Goal: Task Accomplishment & Management: Use online tool/utility

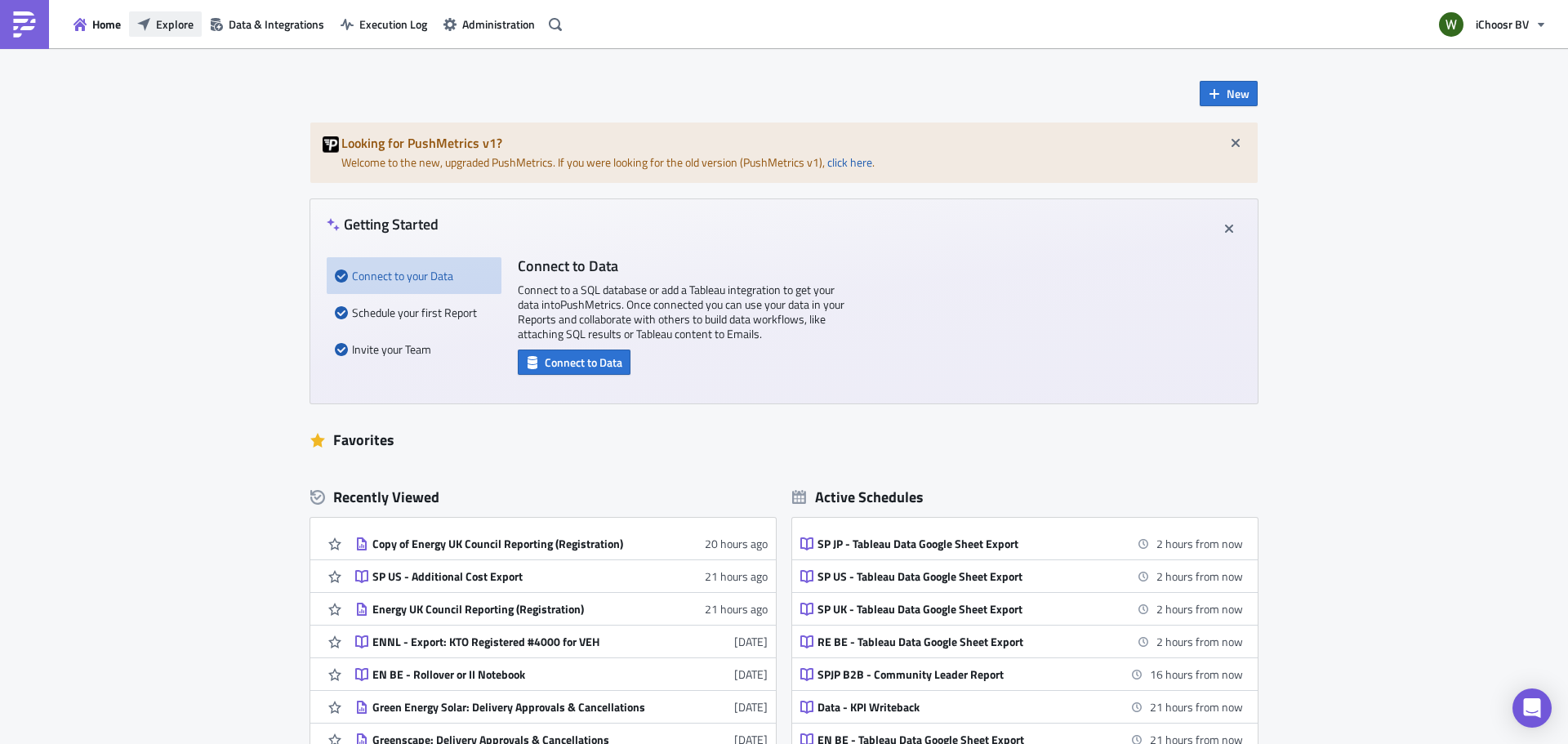
click at [177, 21] on span "Explore" at bounding box center [175, 24] width 38 height 17
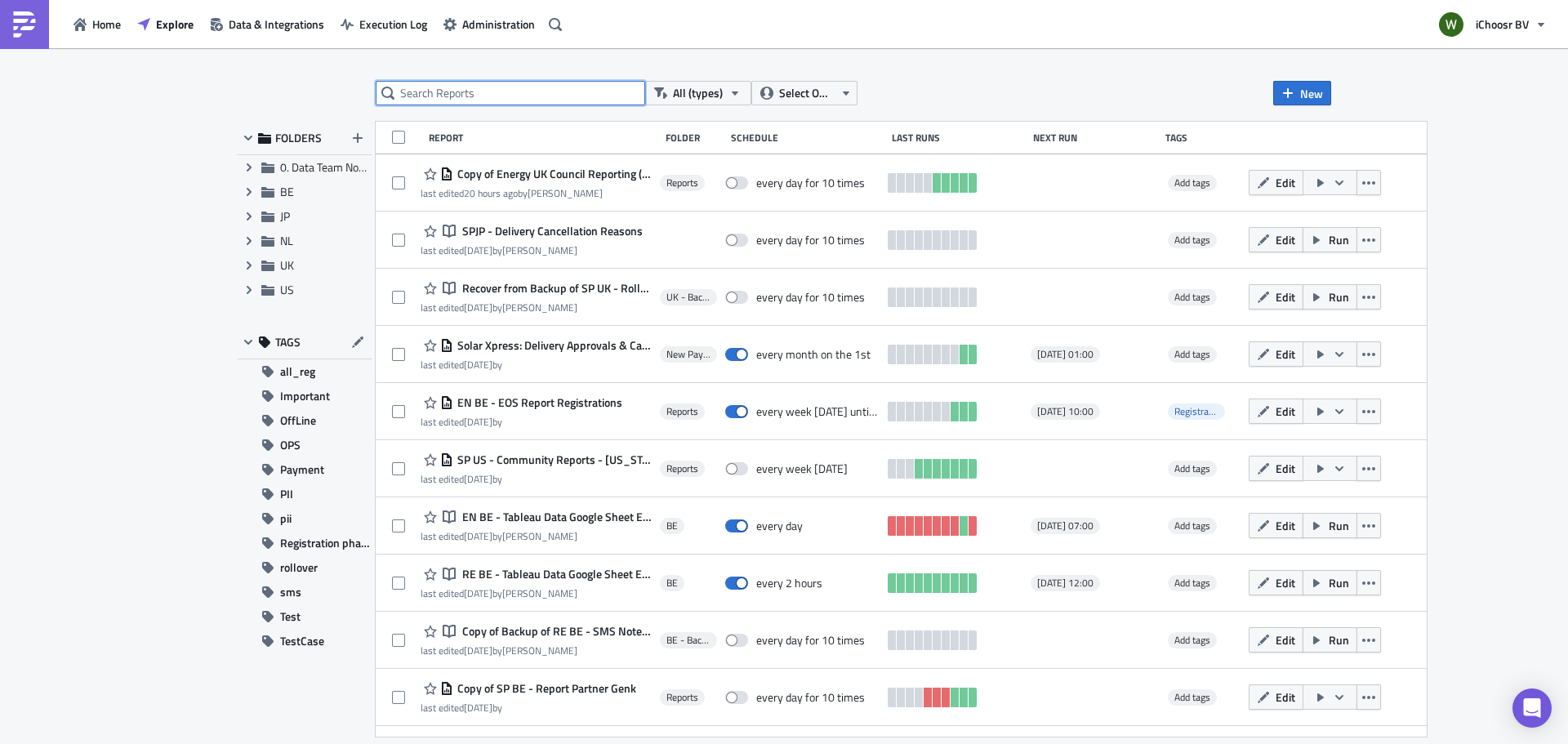
click at [448, 89] on input "text" at bounding box center [510, 93] width 269 height 24
type input "c"
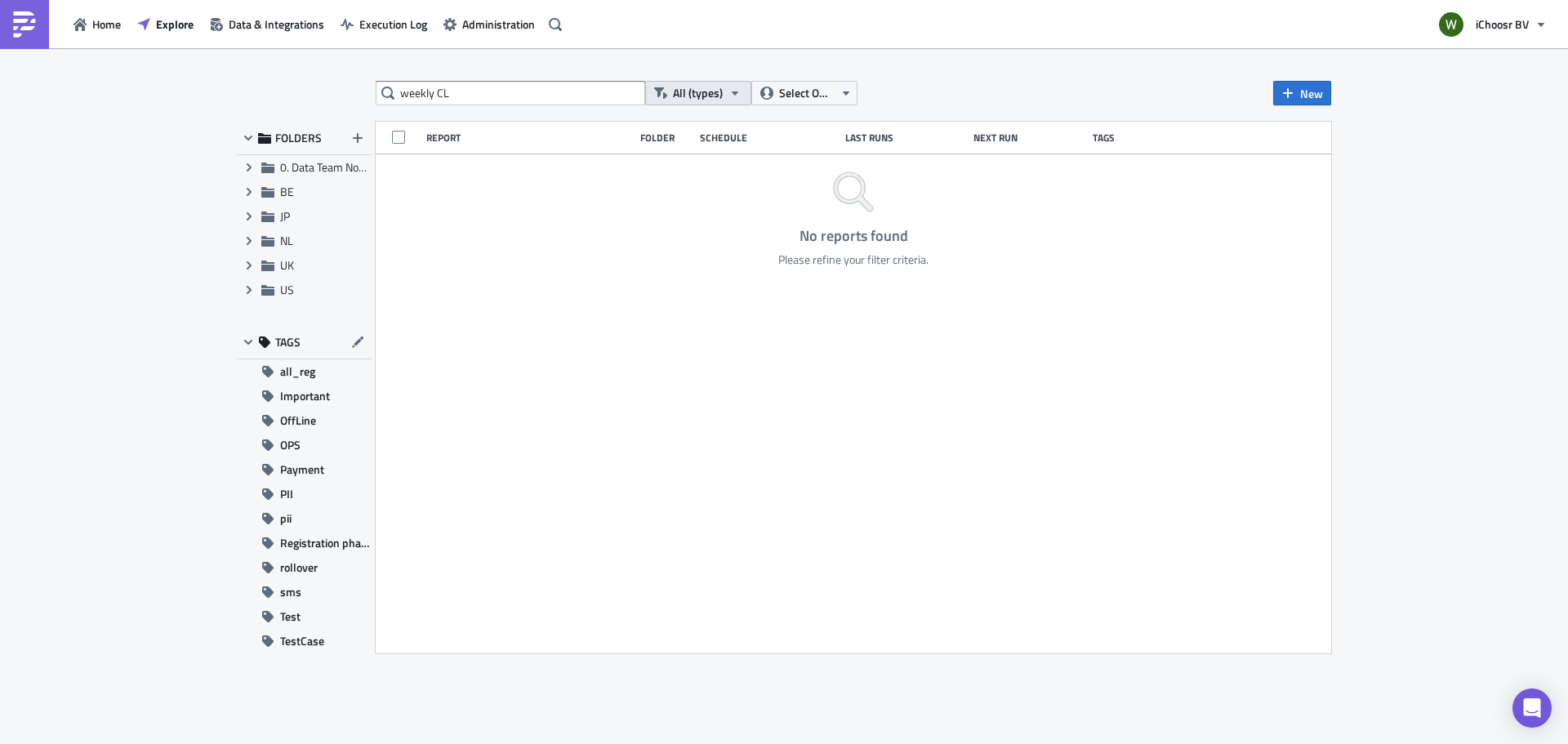
click at [720, 93] on span "All (types)" at bounding box center [697, 92] width 50 height 18
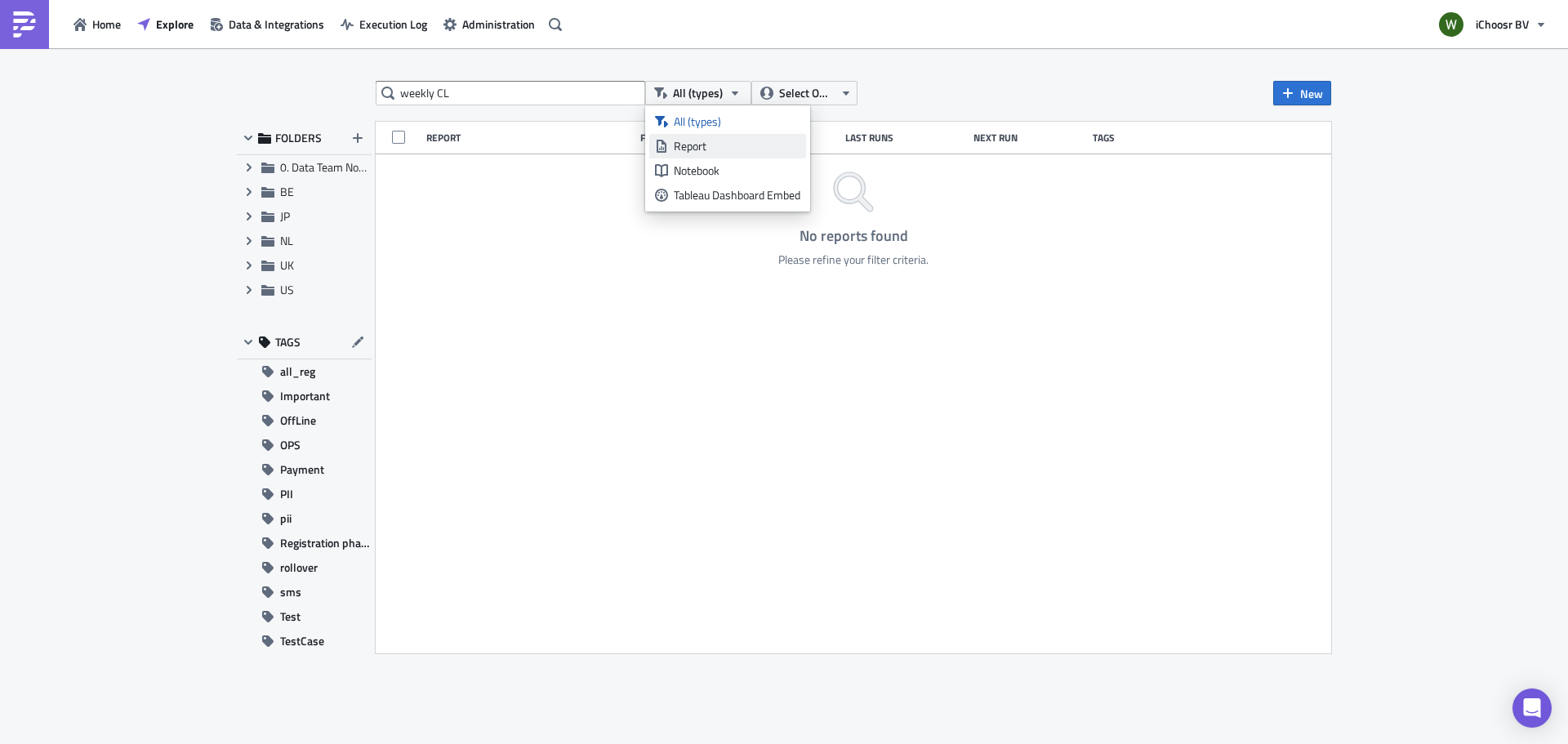
click at [700, 141] on div "Report" at bounding box center [737, 146] width 127 height 16
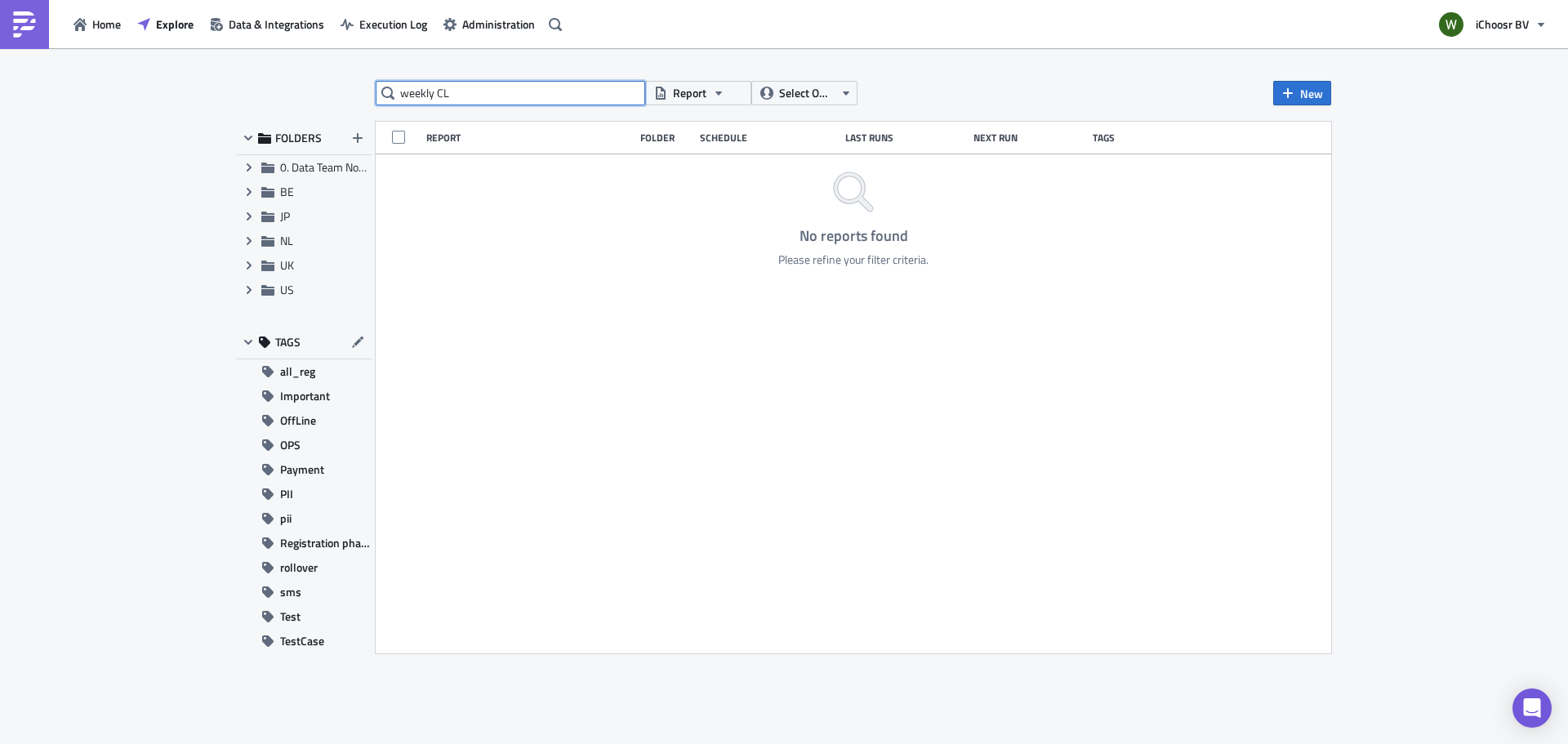
click at [452, 88] on input "weekly CL" at bounding box center [510, 93] width 269 height 24
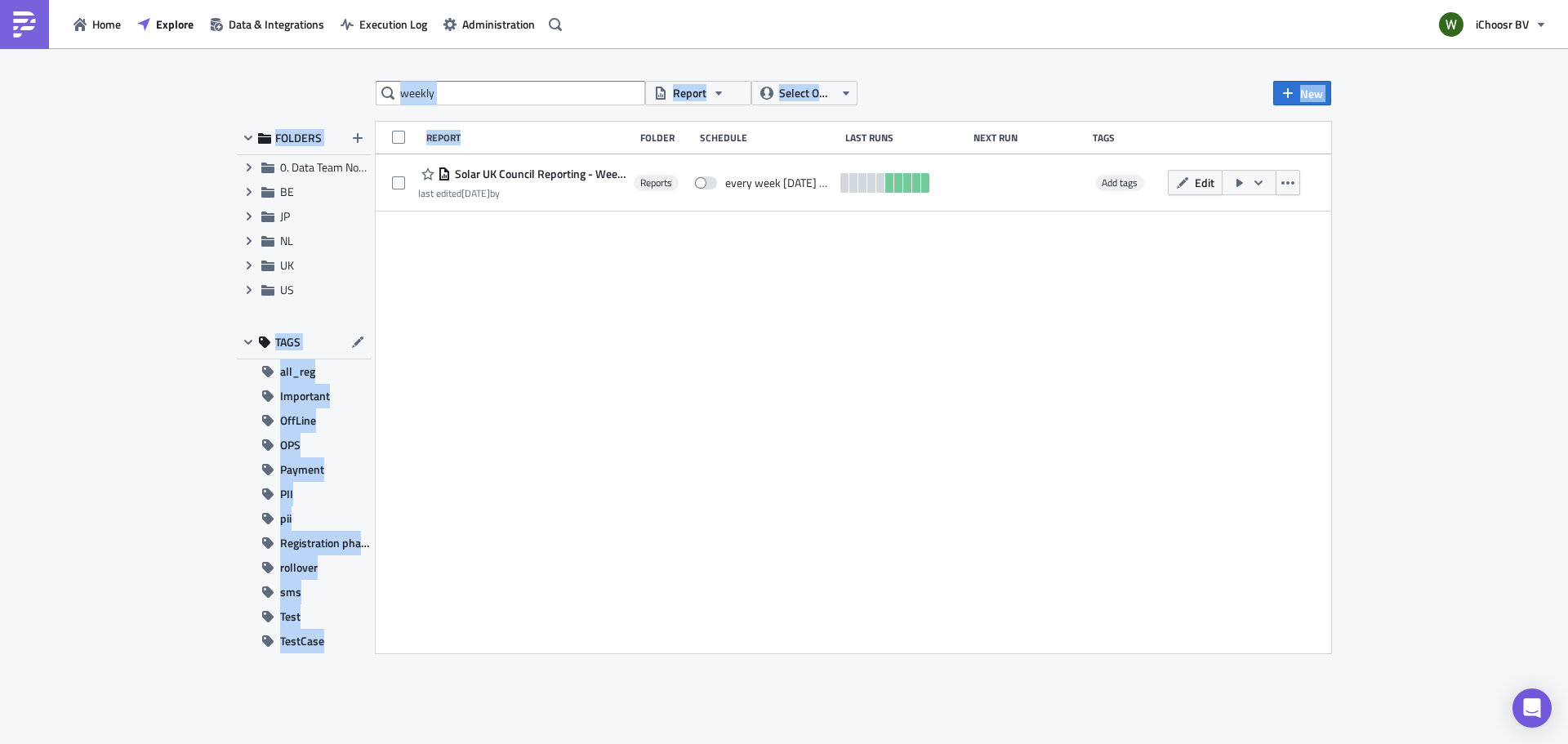
drag, startPoint x: 452, startPoint y: 103, endPoint x: 382, endPoint y: 94, distance: 70.6
click at [382, 94] on div "weekly Report Select Owner New FOLDERS Expand group 0. Data Team Notebooks & Re…" at bounding box center [784, 397] width 1111 height 633
click at [552, 84] on input "weekly" at bounding box center [510, 93] width 269 height 24
click at [525, 92] on input "weekly" at bounding box center [510, 93] width 269 height 24
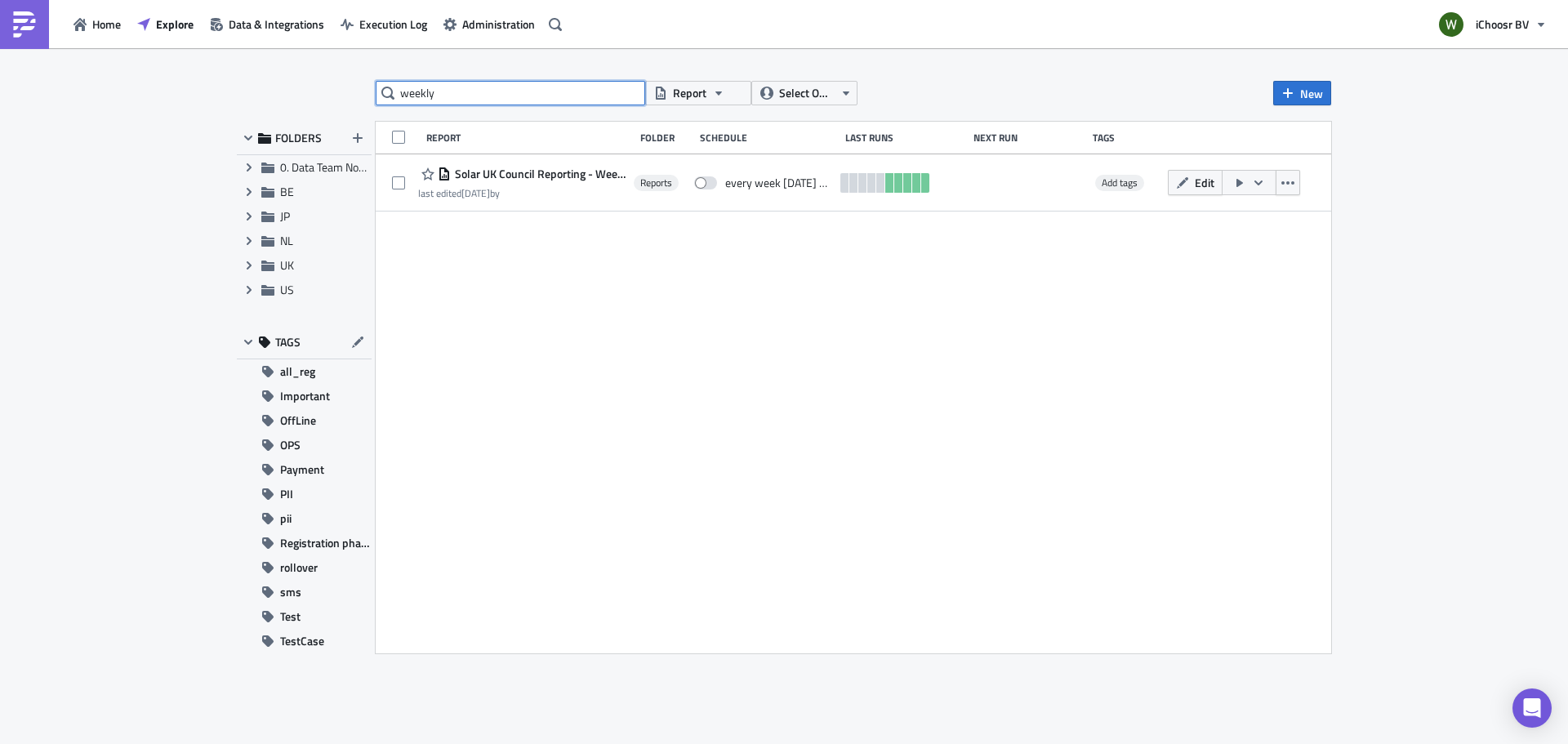
click at [434, 93] on input "weekly" at bounding box center [510, 93] width 269 height 24
click at [433, 93] on input "weekly" at bounding box center [510, 93] width 269 height 24
type input "copy"
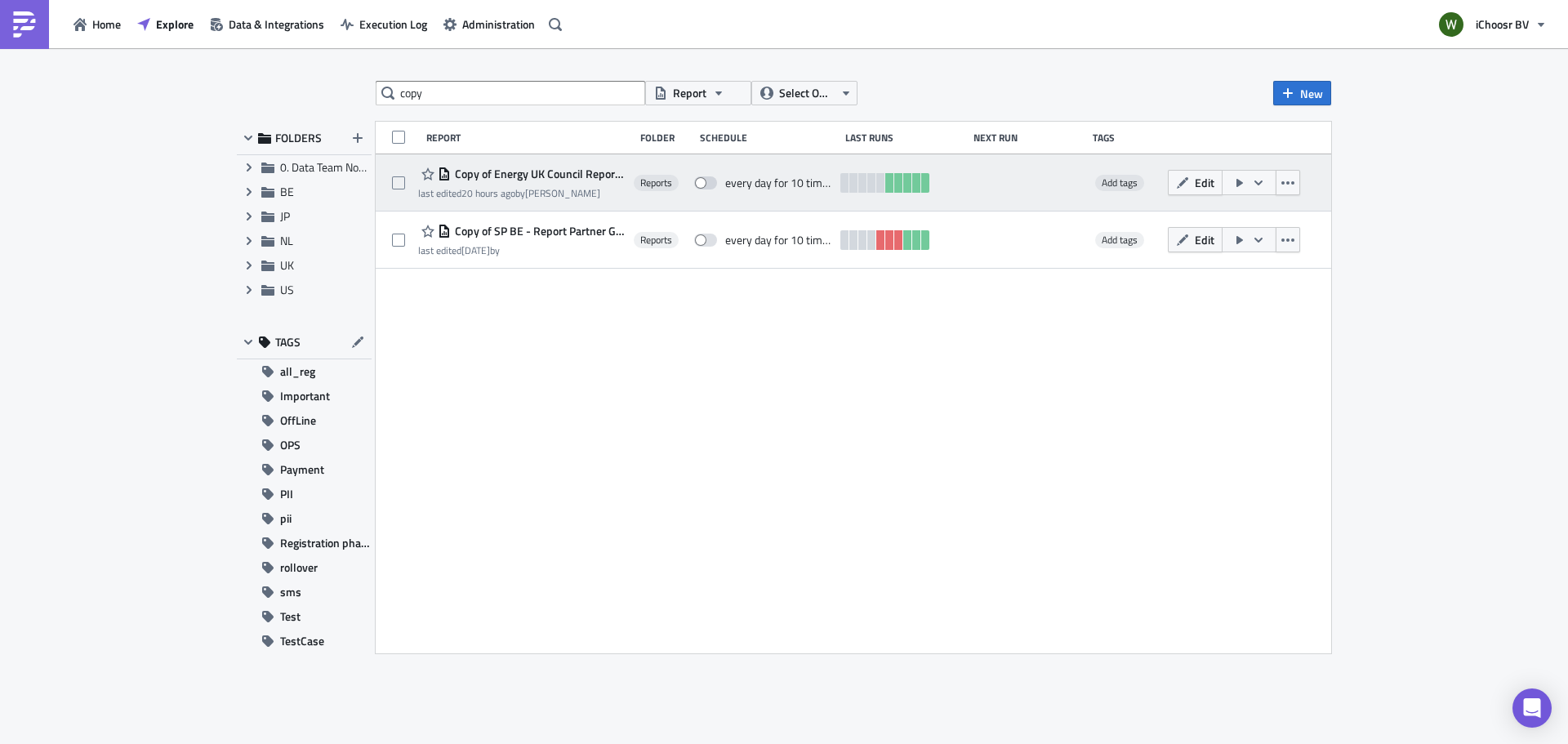
click at [491, 179] on span "Copy of Energy UK Council Reporting (Registration)" at bounding box center [538, 174] width 175 height 15
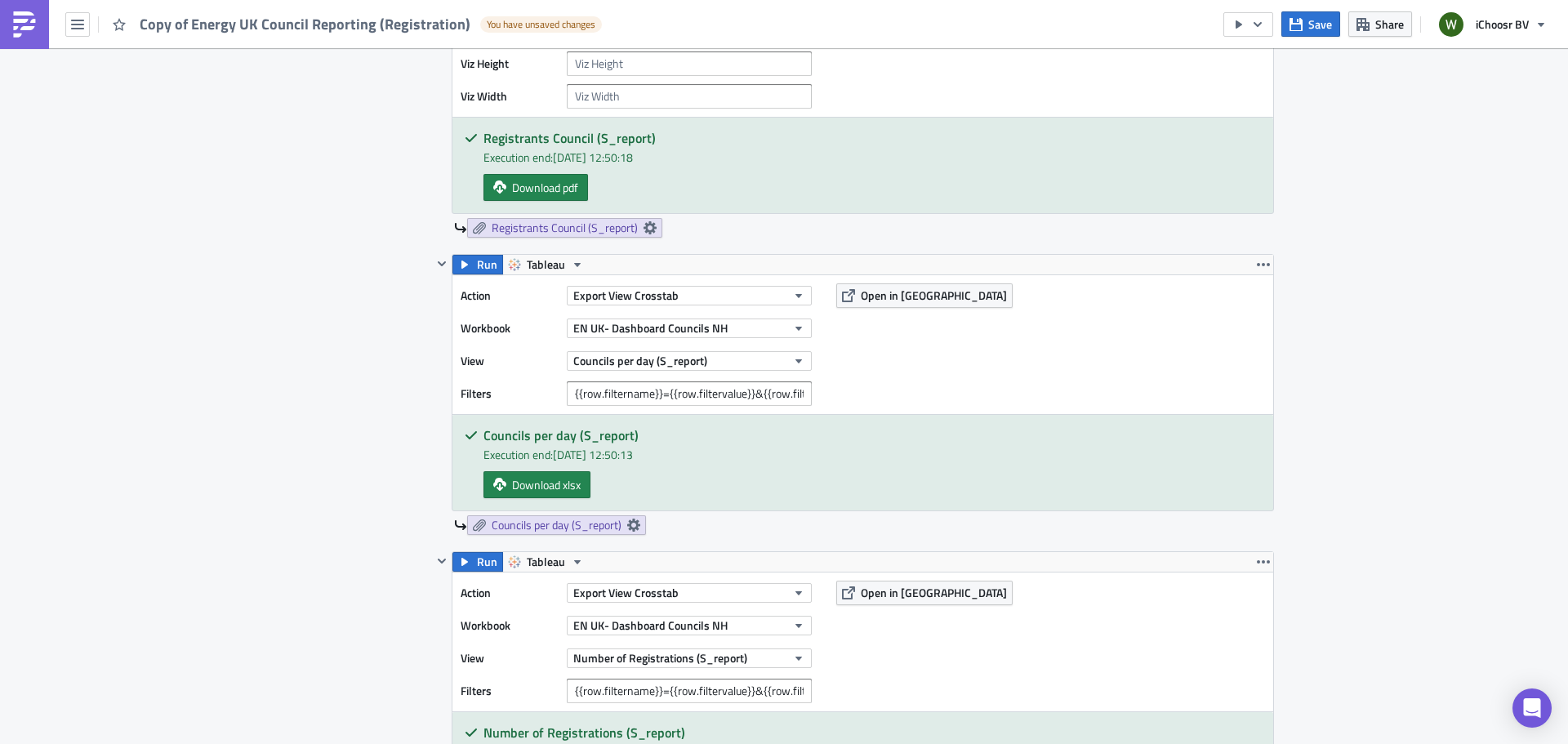
scroll to position [1714, 0]
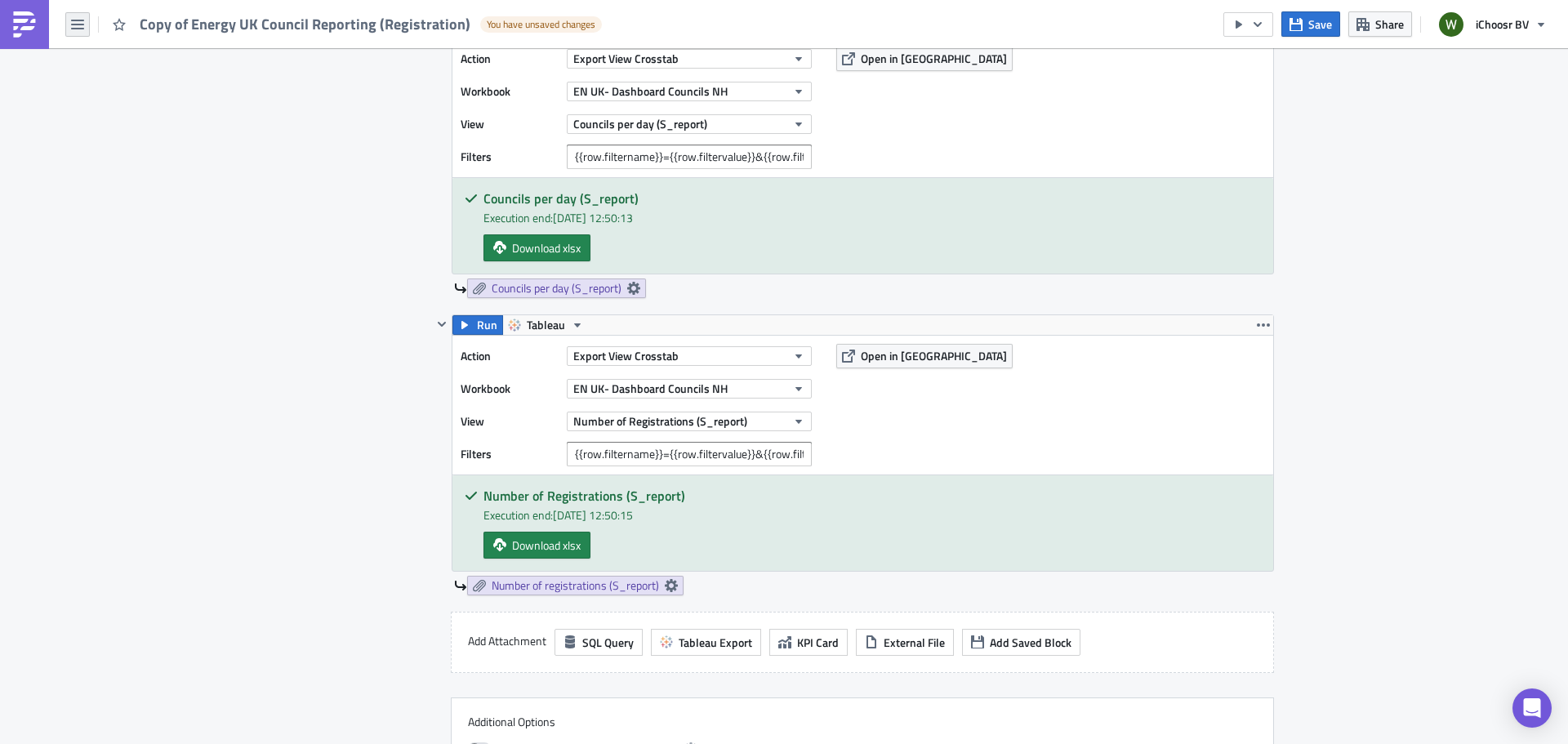
click at [77, 27] on icon "button" at bounding box center [77, 24] width 13 height 13
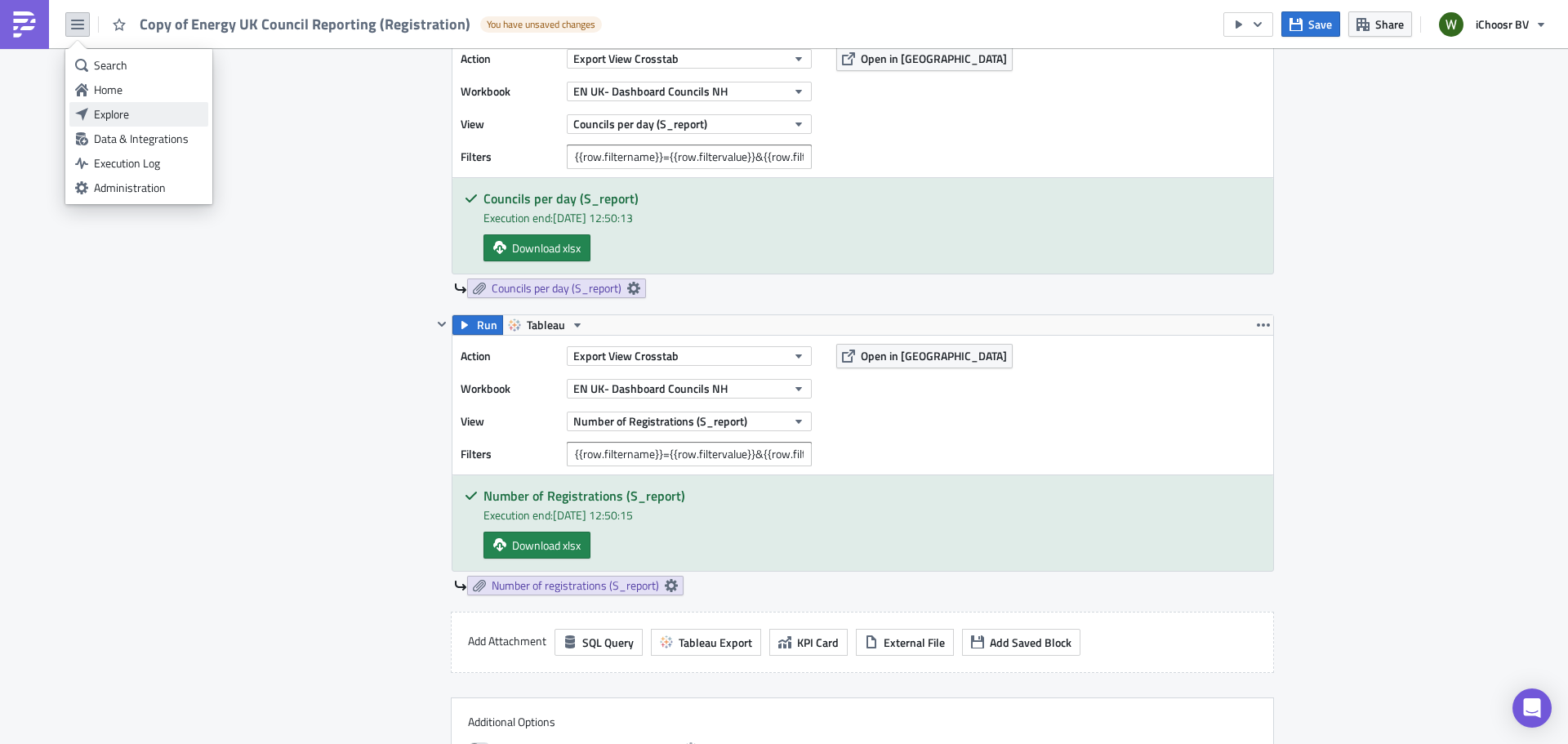
click at [109, 116] on div "Explore" at bounding box center [148, 114] width 108 height 16
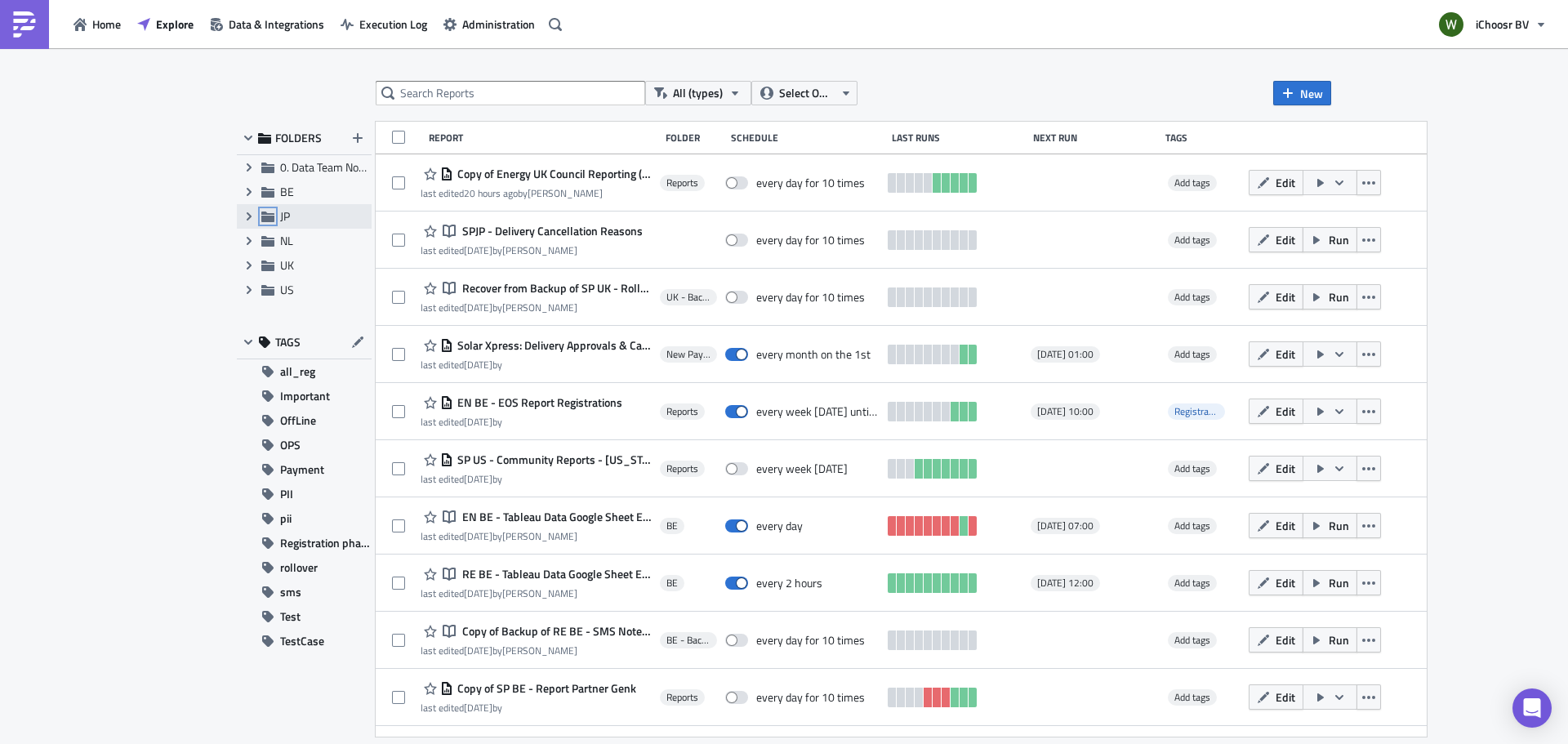
click at [269, 214] on icon at bounding box center [268, 216] width 13 height 10
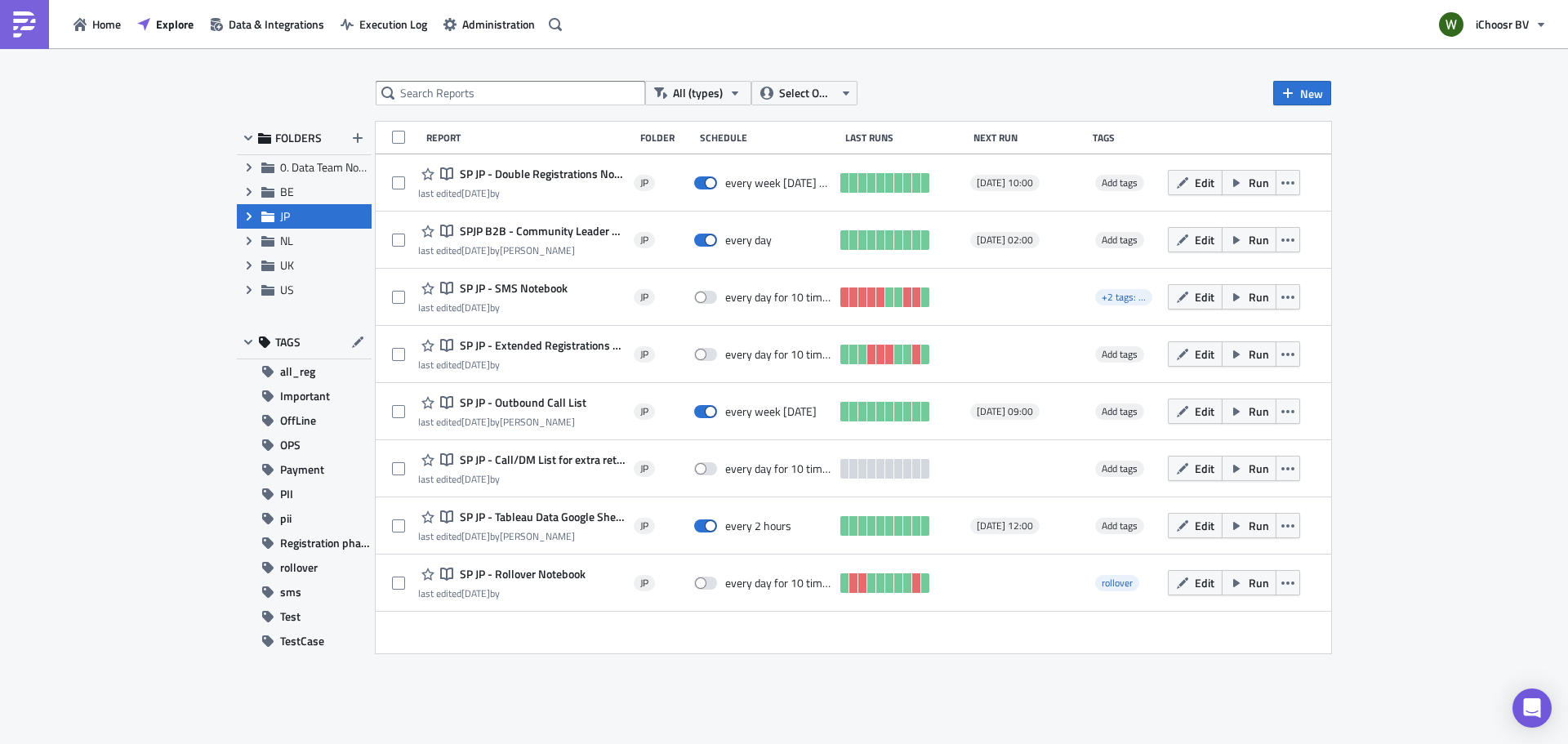
click at [251, 216] on icon at bounding box center [248, 216] width 5 height 8
click at [311, 245] on span "Reports" at bounding box center [318, 240] width 39 height 17
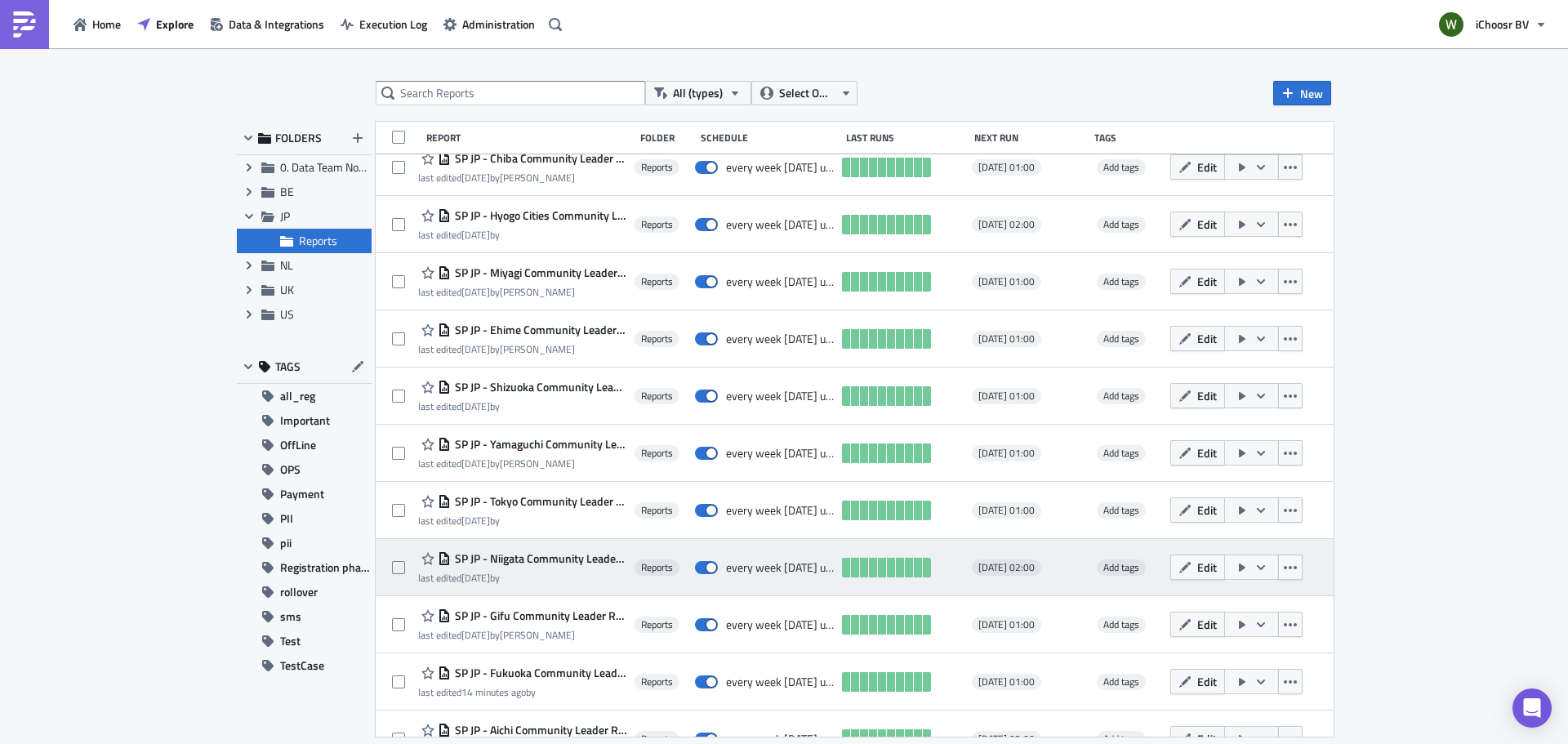
scroll to position [904, 0]
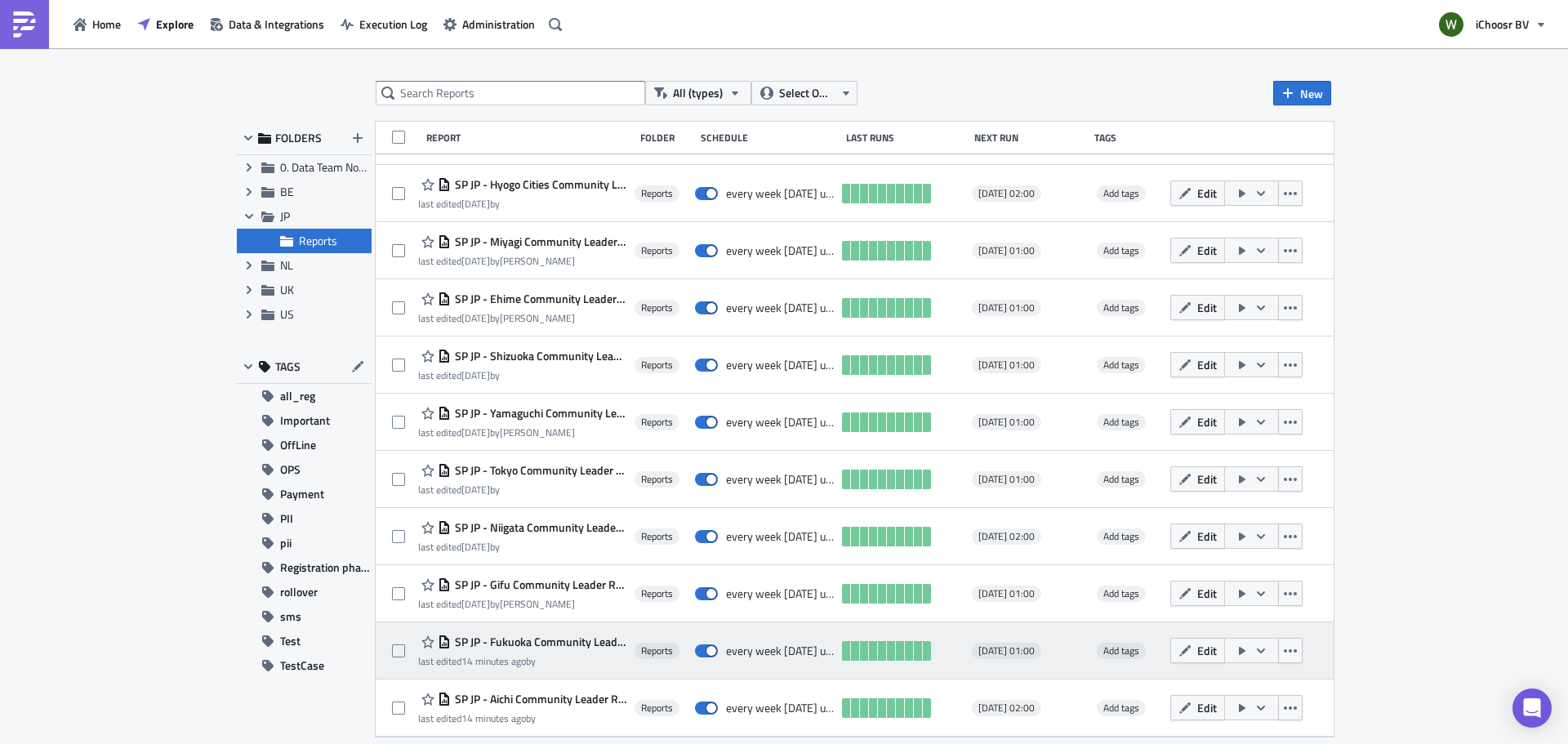
click at [562, 639] on span "SP JP - Fukuoka Community Leader Reports" at bounding box center [538, 641] width 176 height 15
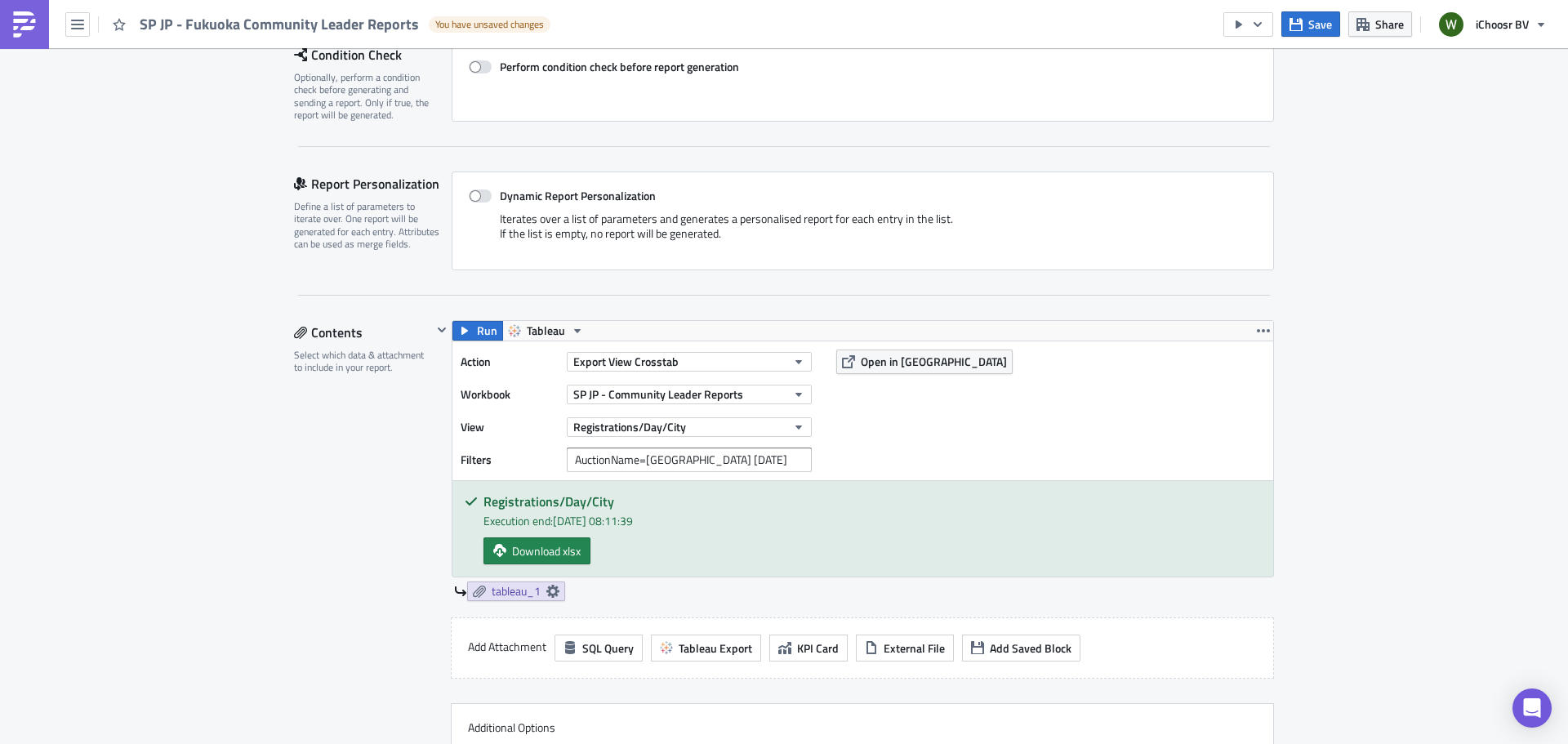
scroll to position [256, 0]
drag, startPoint x: 138, startPoint y: 23, endPoint x: 420, endPoint y: 19, distance: 282.0
click at [420, 19] on div "SP JP - Fukuoka Community Leader Reports You have unsaved changes" at bounding box center [280, 24] width 559 height 48
copy span "SP JP - Fukuoka Community Leader Reports"
click at [72, 22] on icon "button" at bounding box center [77, 24] width 13 height 13
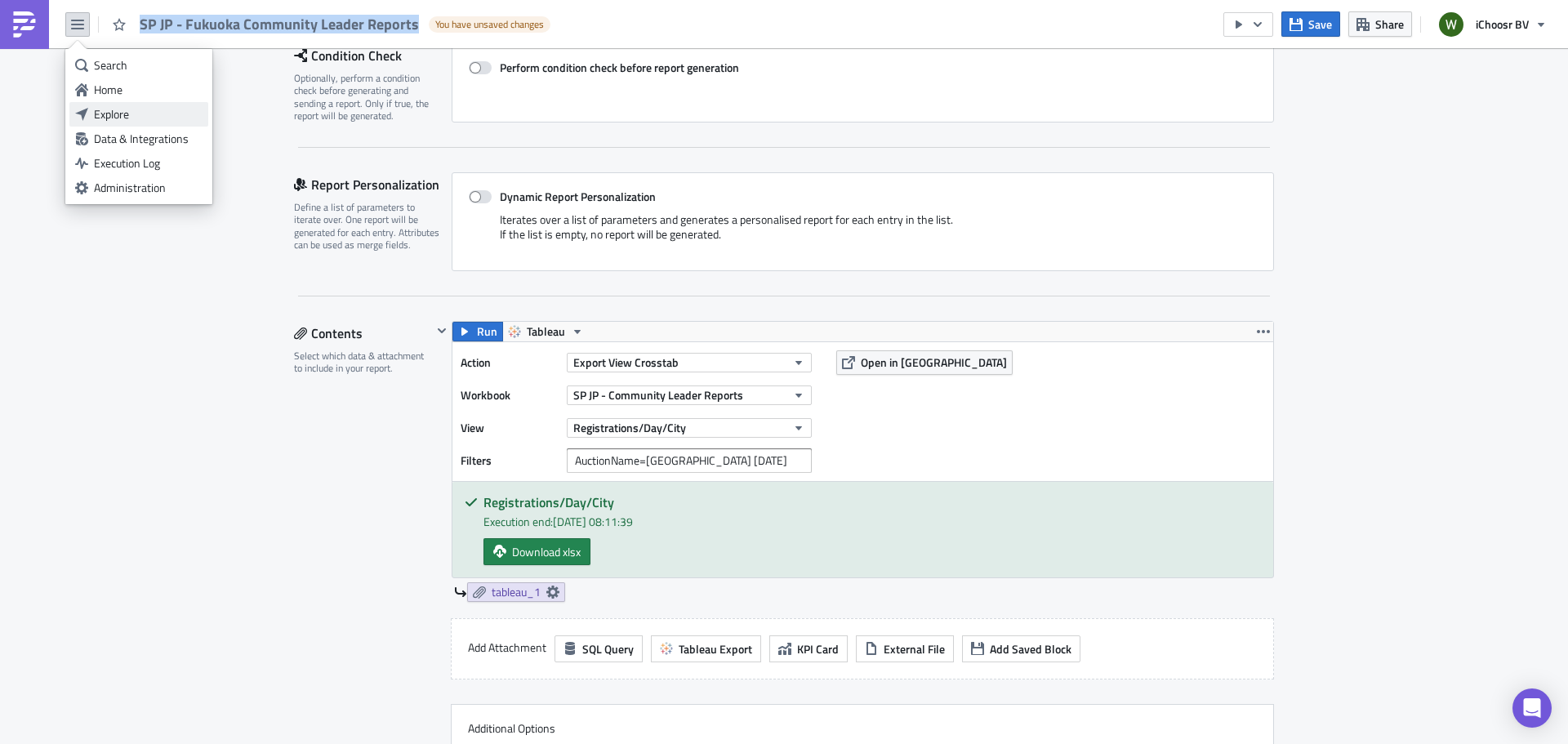
click at [108, 109] on div "Explore" at bounding box center [148, 114] width 108 height 16
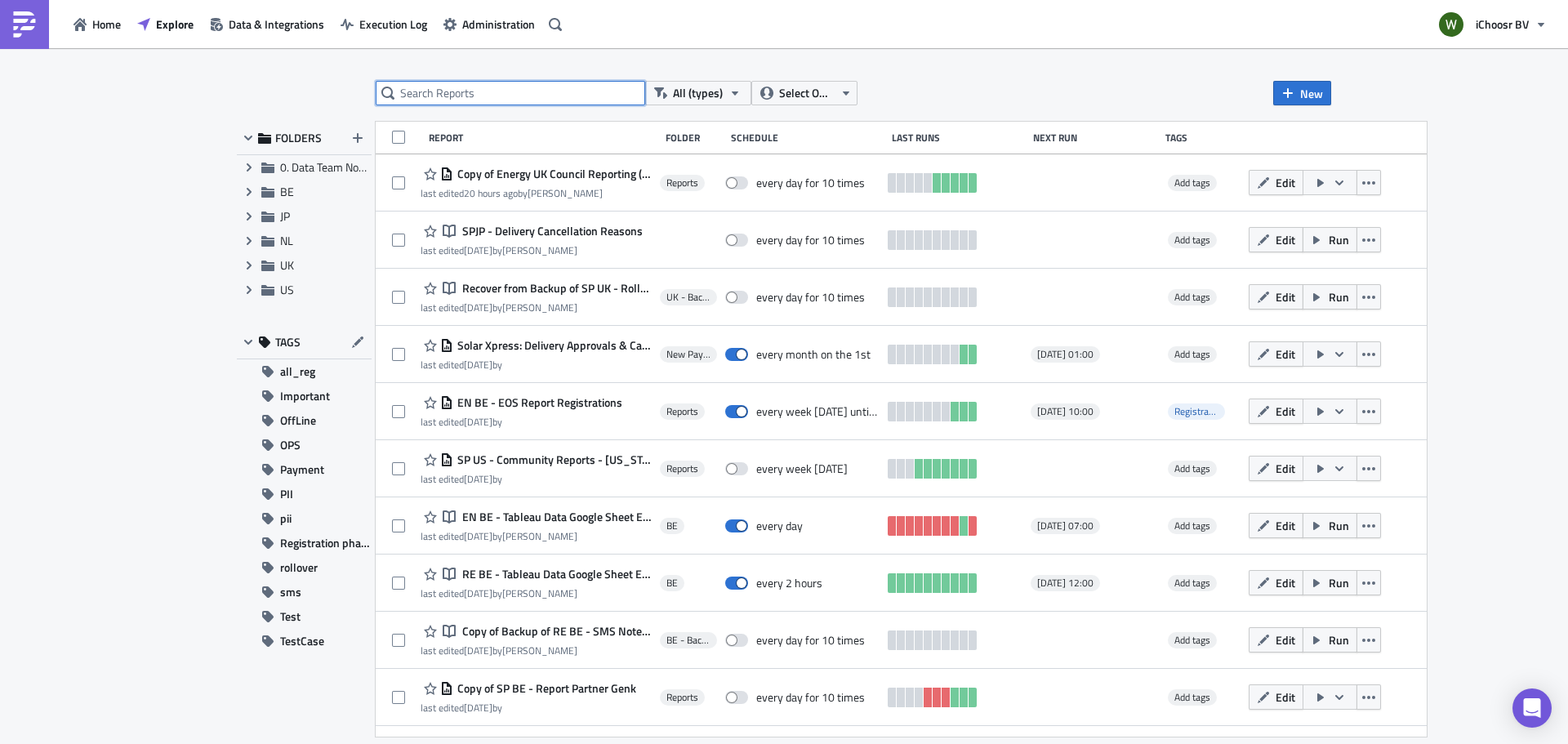
click at [488, 89] on input "text" at bounding box center [510, 93] width 269 height 24
paste input "SP JP - Fukuoka Community Leader Reports"
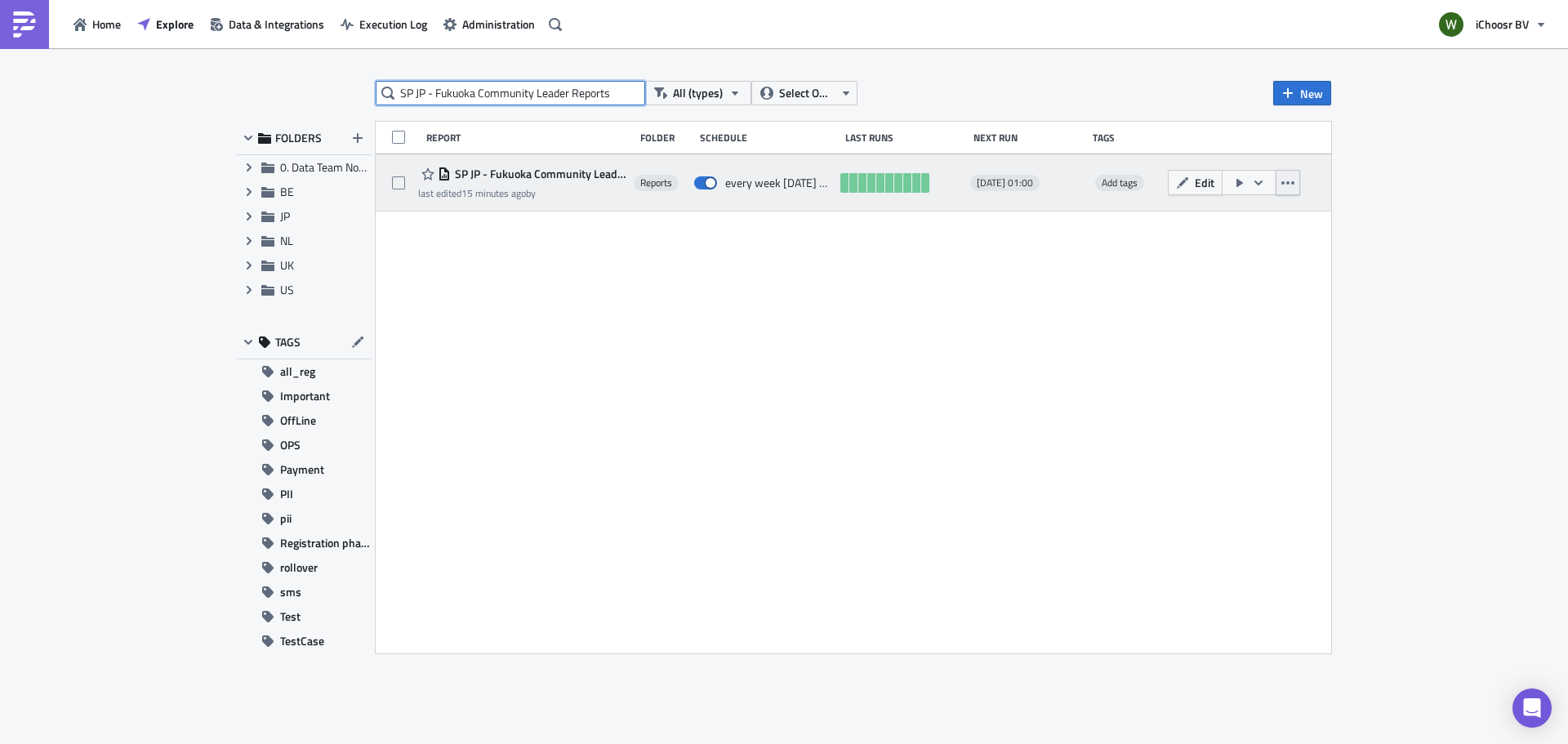
type input "SP JP - Fukuoka Community Leader Reports"
click at [1294, 182] on icon "button" at bounding box center [1288, 182] width 13 height 3
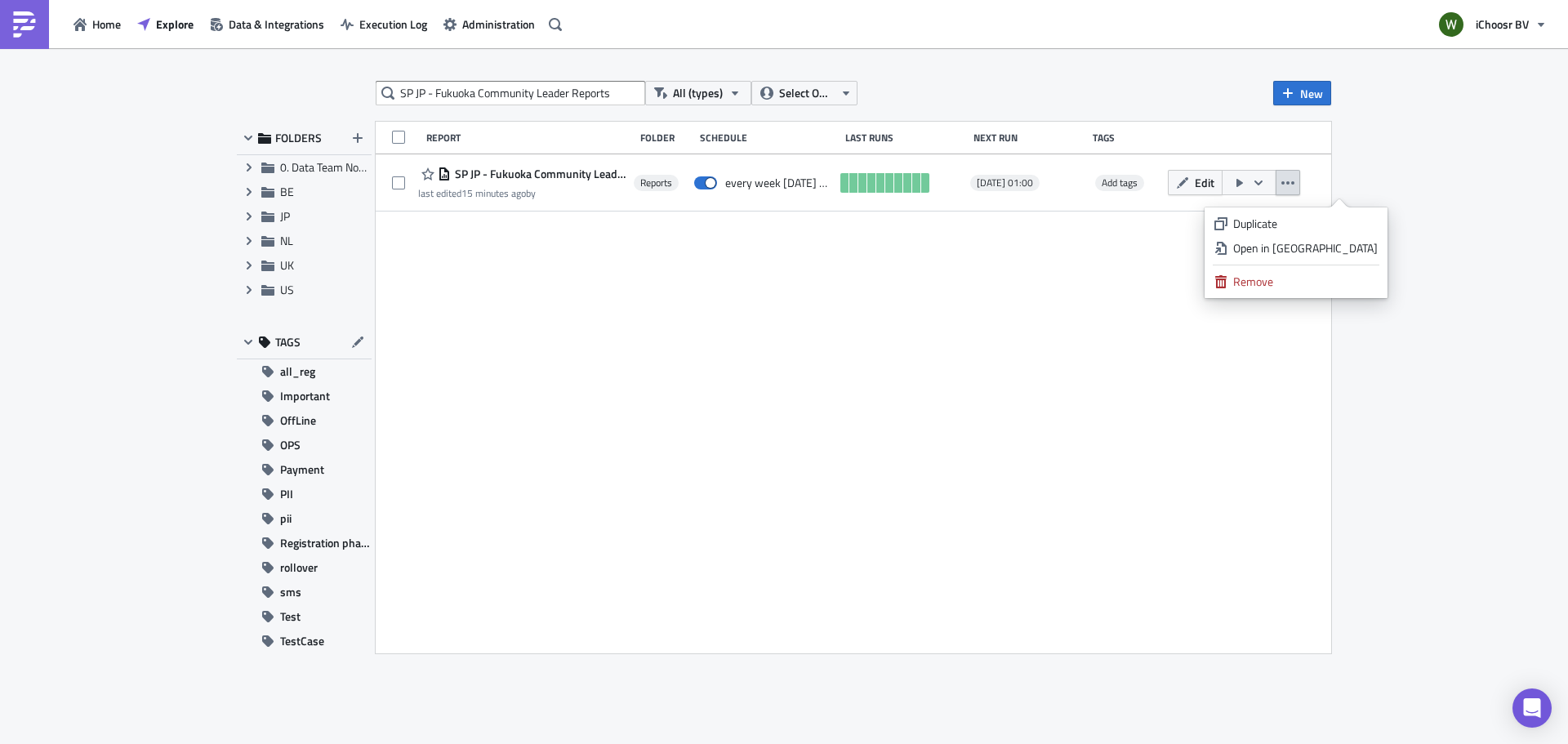
click at [1313, 224] on div "Duplicate" at bounding box center [1305, 223] width 145 height 16
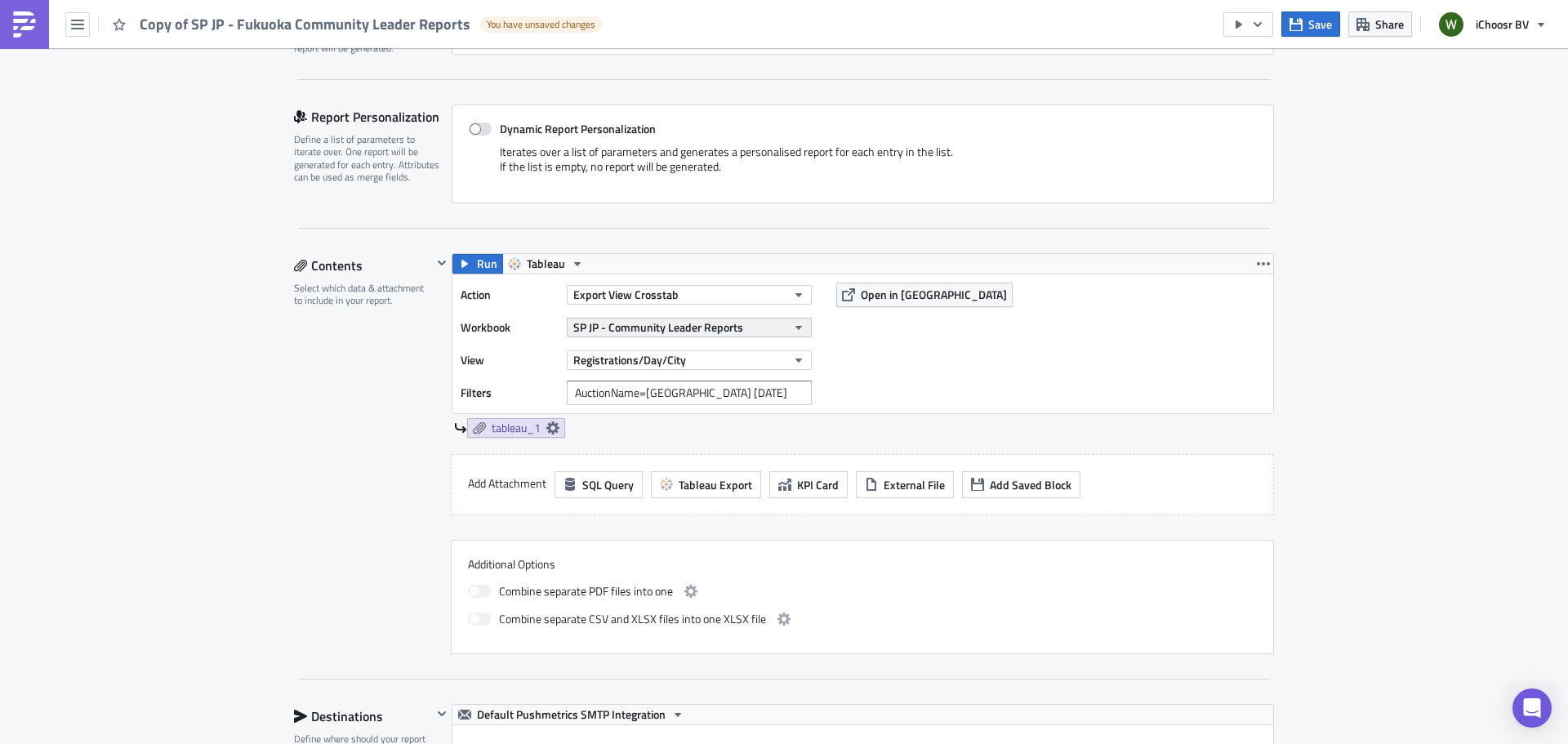
scroll to position [326, 0]
drag, startPoint x: 638, startPoint y: 390, endPoint x: 685, endPoint y: 393, distance: 47.1
click at [685, 393] on input "AuctionName=Fukuoka 2025" at bounding box center [689, 390] width 245 height 24
drag, startPoint x: 728, startPoint y: 393, endPoint x: 641, endPoint y: 386, distance: 87.3
click at [641, 386] on input "AuctionName=Fukuoka 2025" at bounding box center [689, 390] width 245 height 24
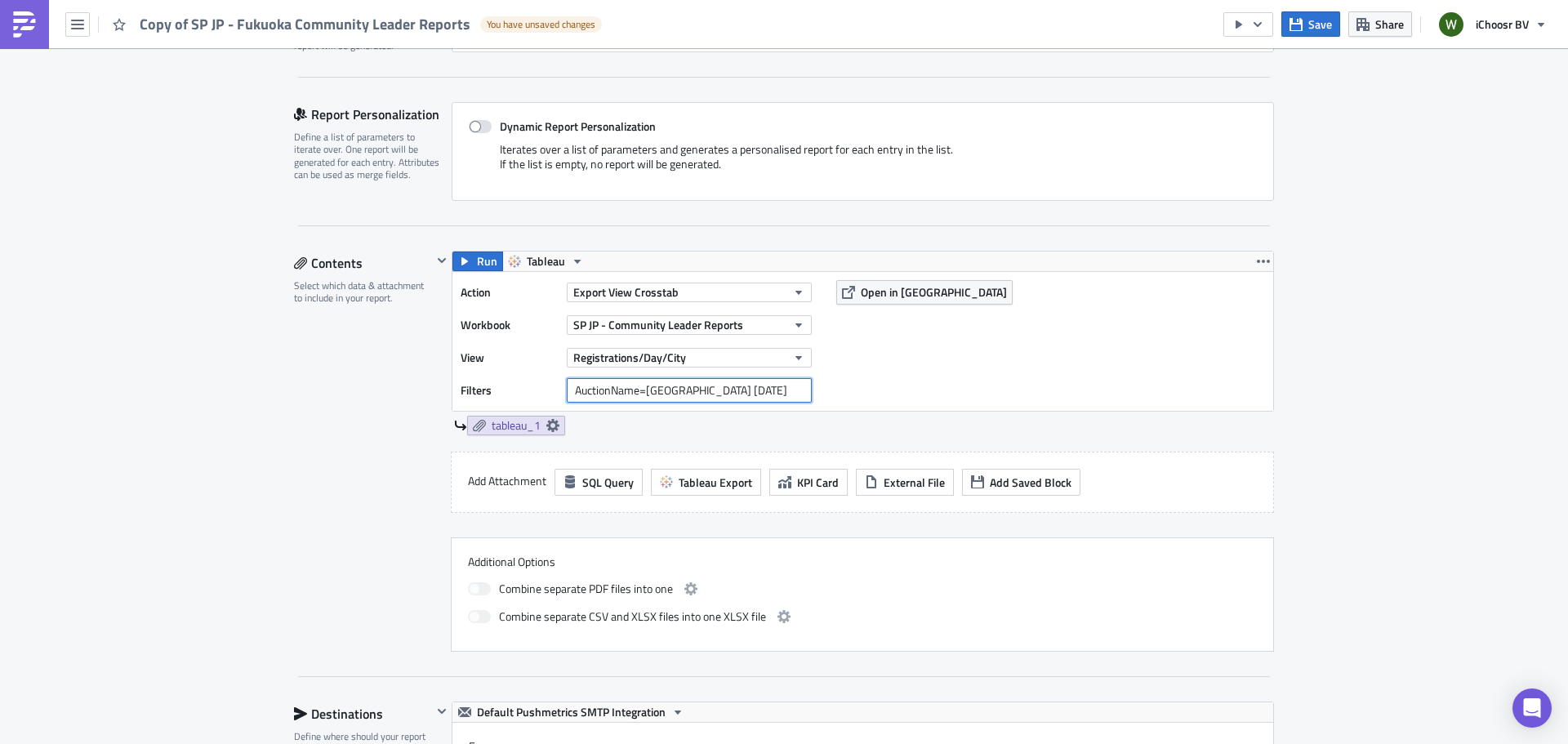
click at [726, 392] on input "AuctionName=Fukuoka 2025" at bounding box center [689, 390] width 245 height 24
paste input "Fukuoka 2025"
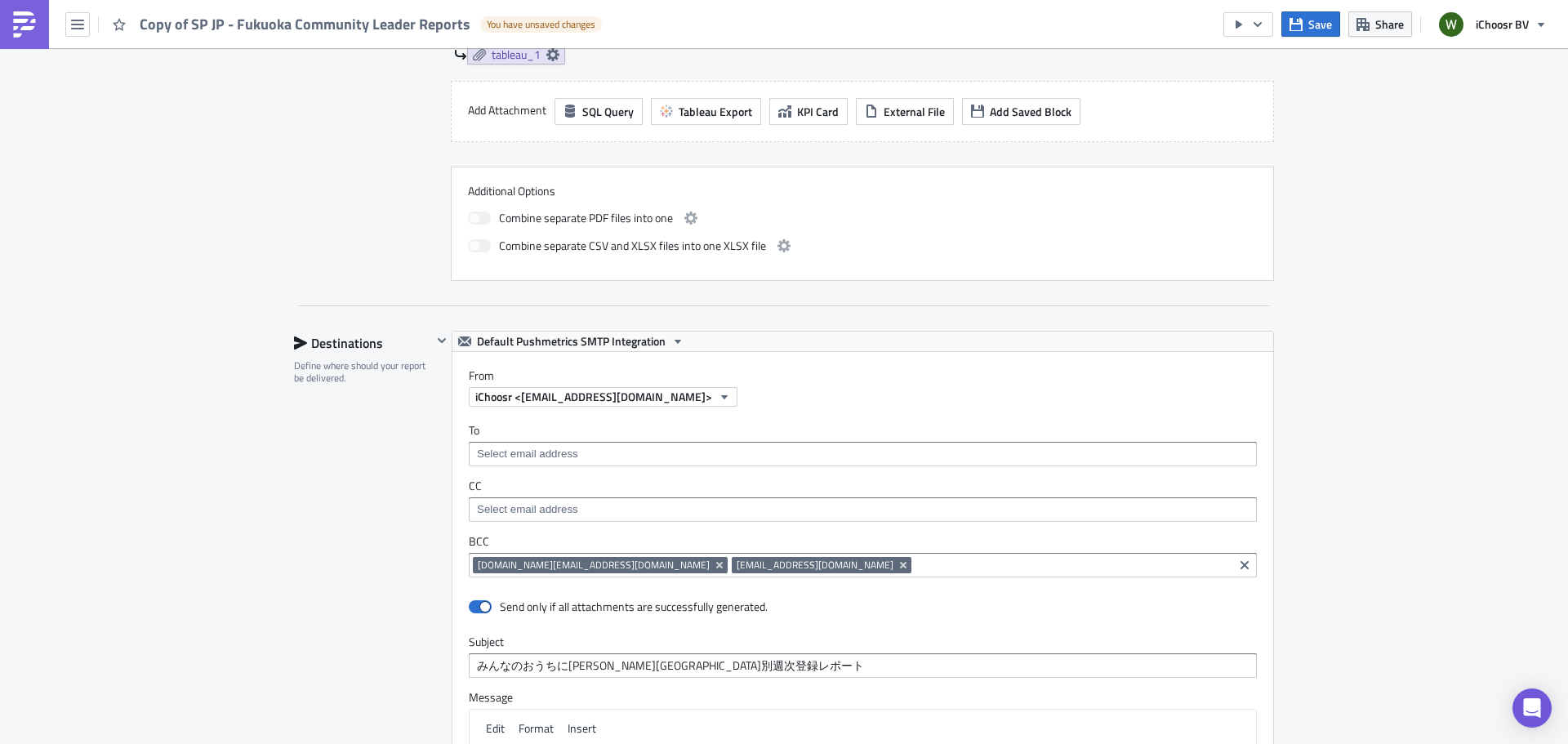
scroll to position [735, 0]
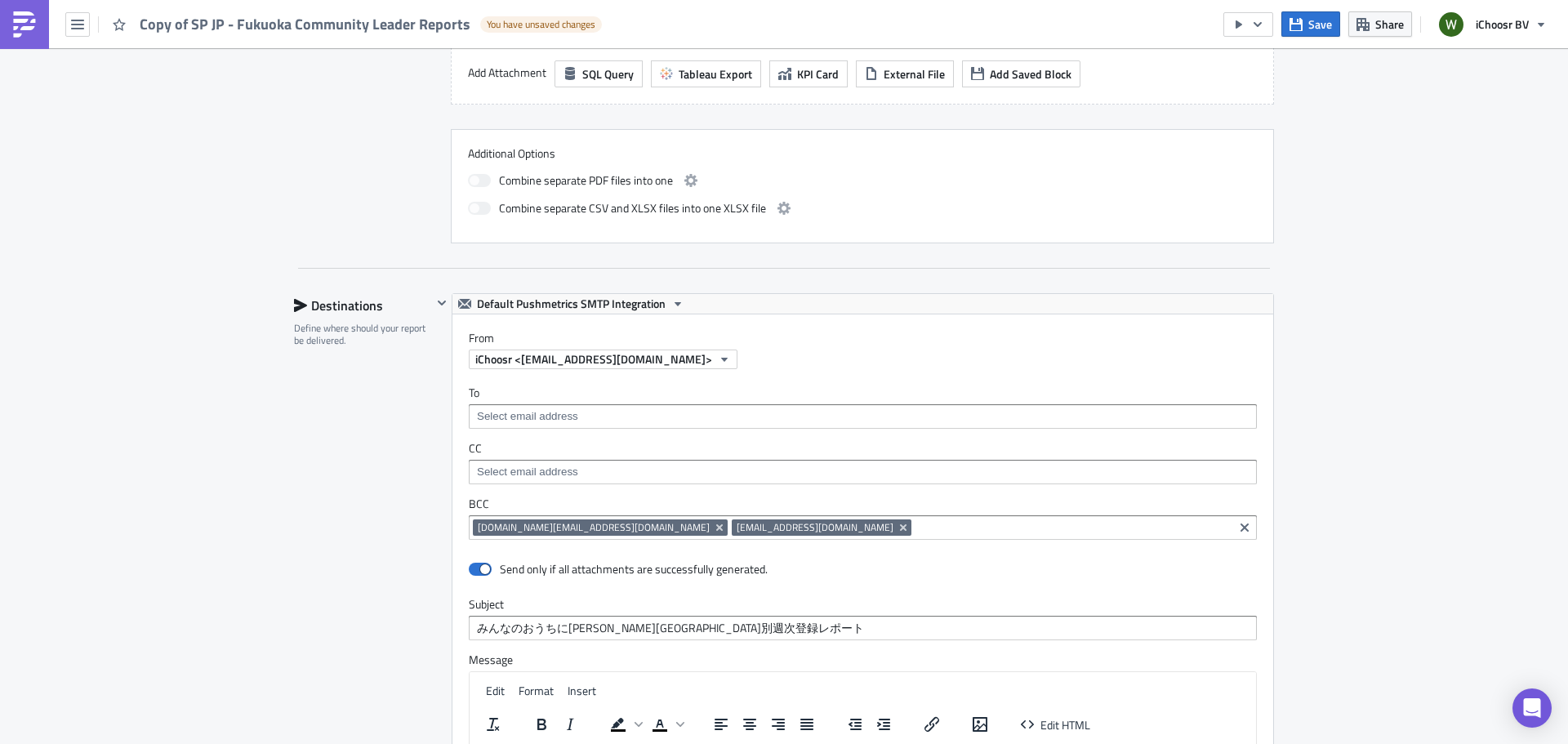
type input "AuctionName=Fukuoka 2025,Fukuoka 2025-2"
click at [525, 423] on input at bounding box center [861, 416] width 778 height 16
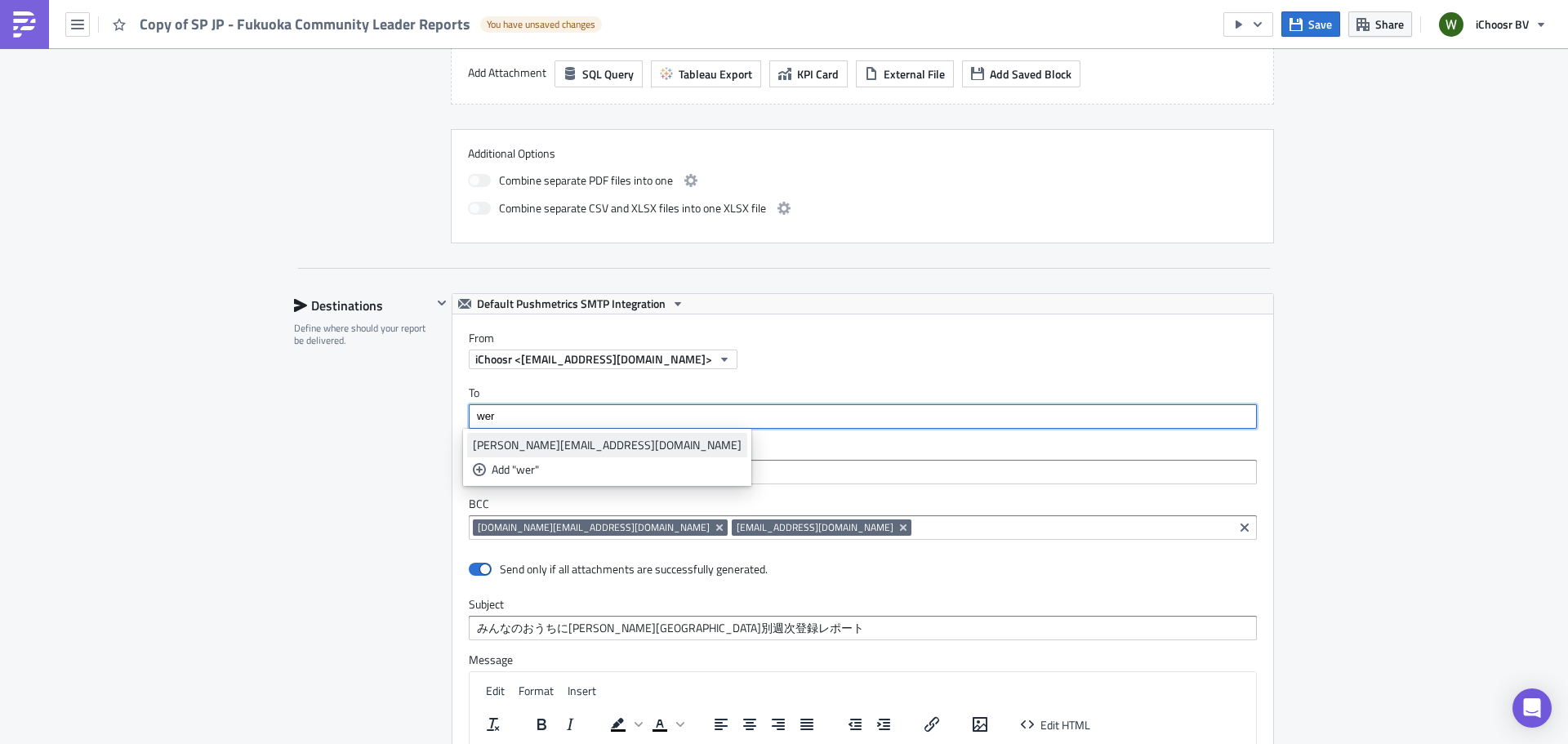
type input "wer"
click at [545, 439] on div "werner@ichoosr.com" at bounding box center [606, 444] width 268 height 16
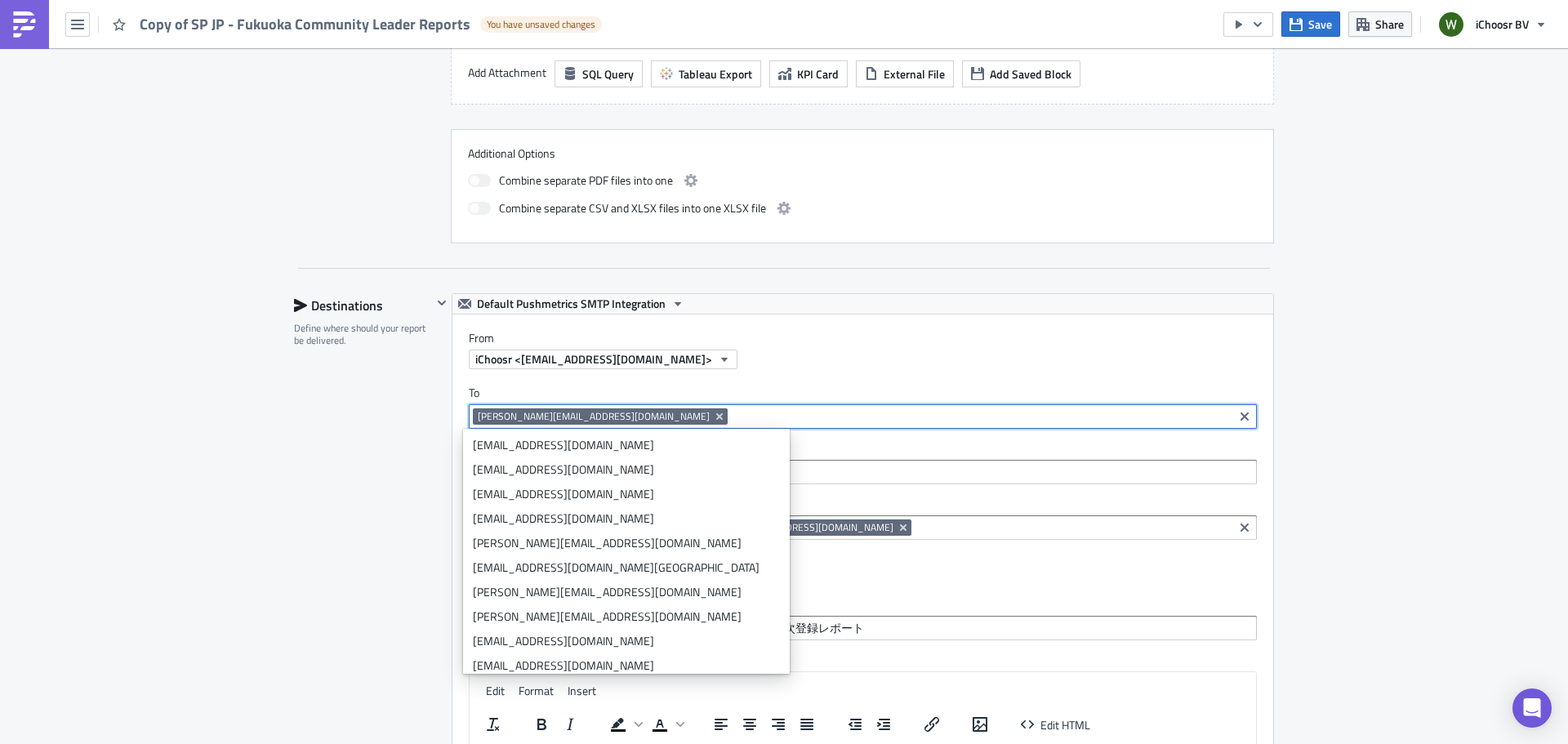
click at [432, 491] on div at bounding box center [441, 613] width 20 height 640
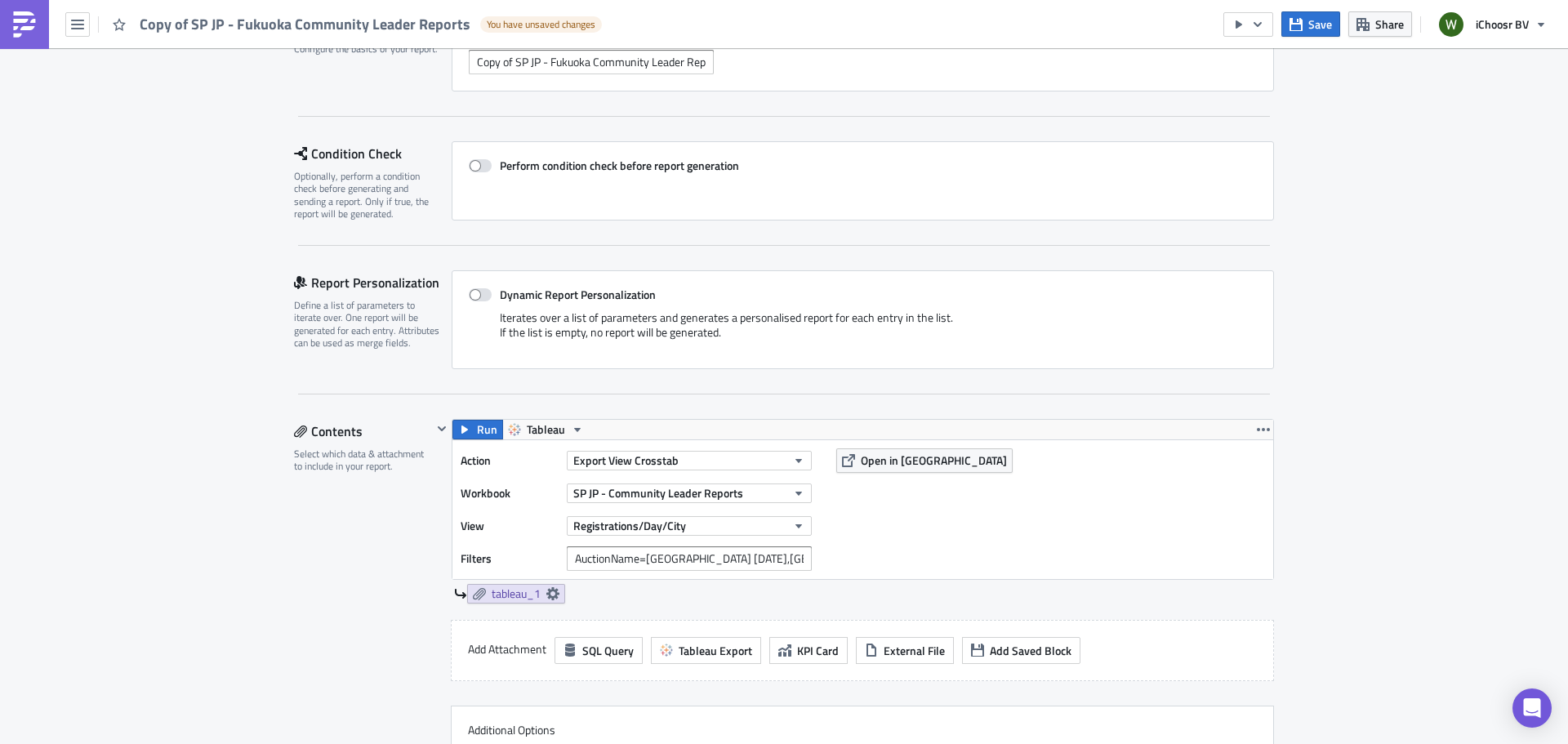
scroll to position [0, 0]
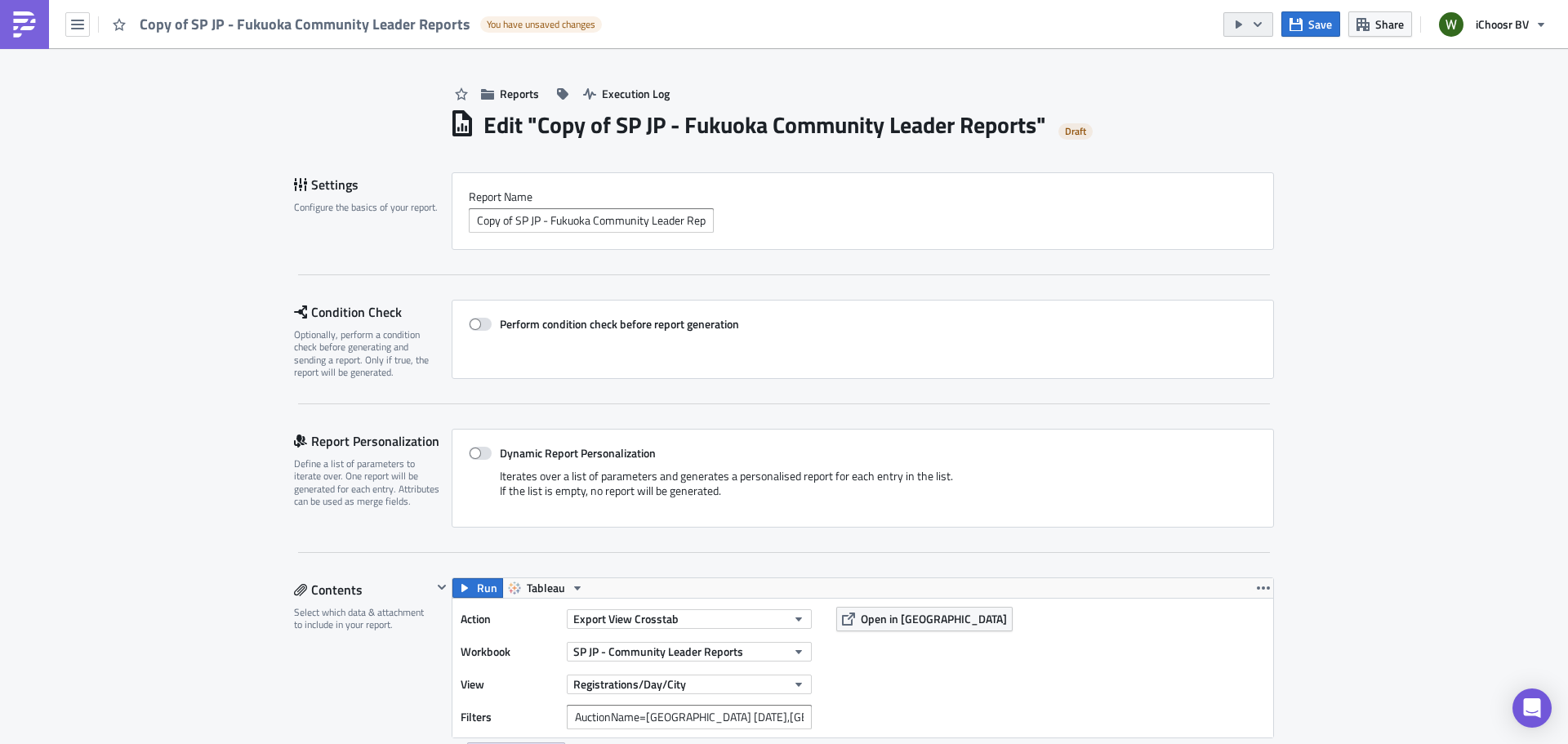
click at [1260, 18] on icon "button" at bounding box center [1257, 24] width 13 height 13
click at [1269, 66] on div "Send Just to Me" at bounding box center [1297, 65] width 127 height 16
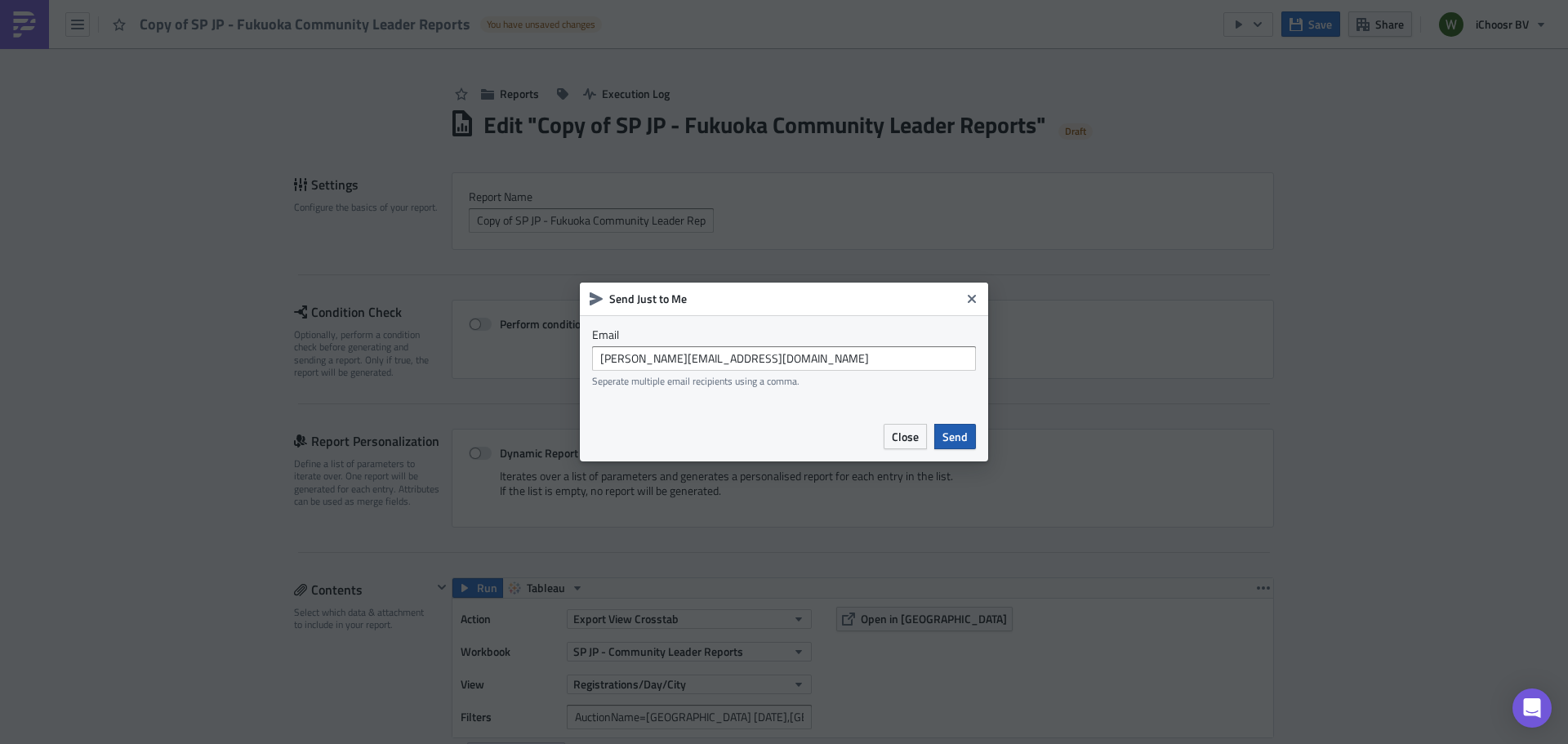
click at [951, 427] on button "Send" at bounding box center [955, 435] width 41 height 25
